Goal: Task Accomplishment & Management: Use online tool/utility

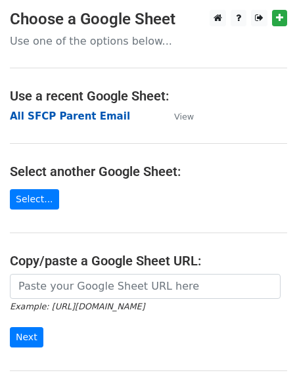
click at [35, 114] on strong "All SFCP Parent Email" at bounding box center [70, 116] width 120 height 12
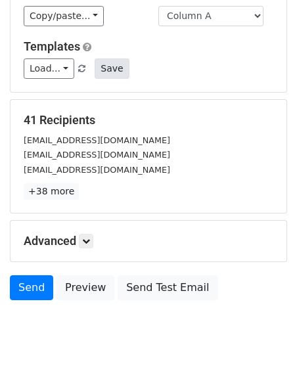
scroll to position [165, 0]
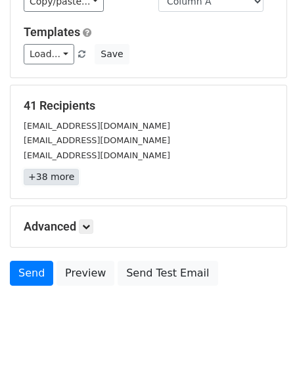
click at [53, 180] on link "+38 more" at bounding box center [51, 177] width 55 height 16
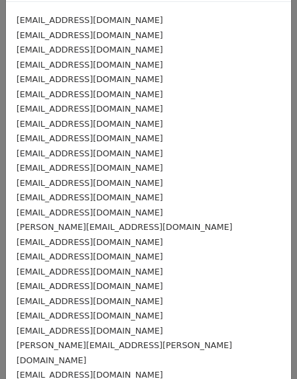
scroll to position [0, 0]
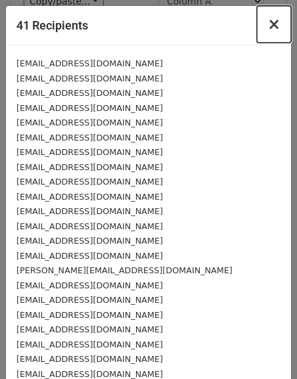
click at [275, 26] on span "×" at bounding box center [273, 24] width 13 height 18
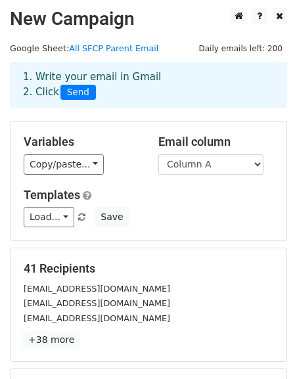
scroll to position [3, 0]
